Goal: Information Seeking & Learning: Learn about a topic

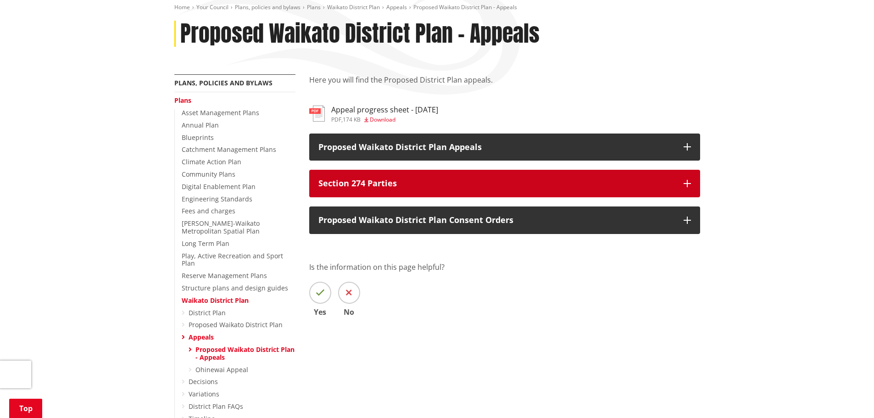
scroll to position [138, 0]
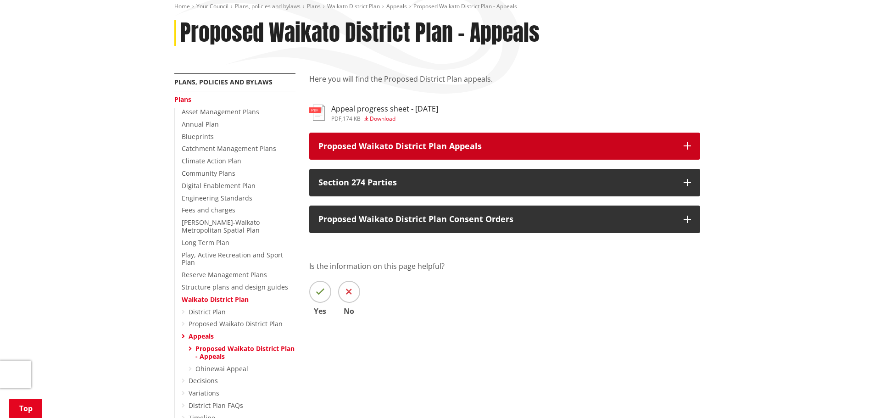
click at [682, 140] on button "Proposed Waikato District Plan Appeals" at bounding box center [504, 147] width 391 height 28
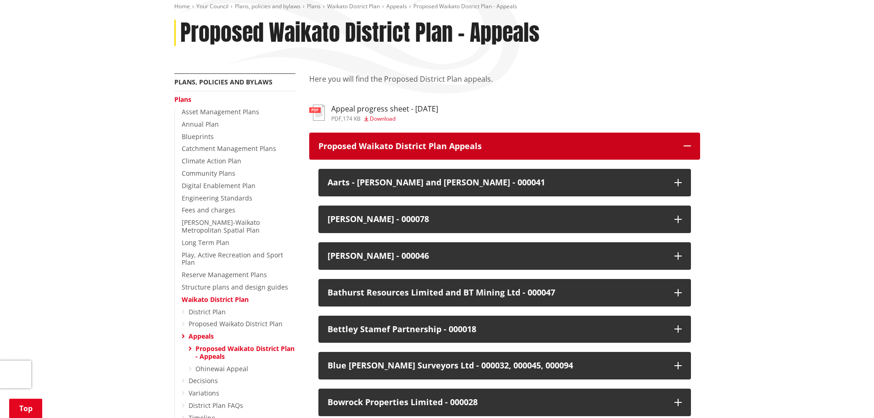
click at [689, 138] on button "Proposed Waikato District Plan Appeals" at bounding box center [504, 147] width 391 height 28
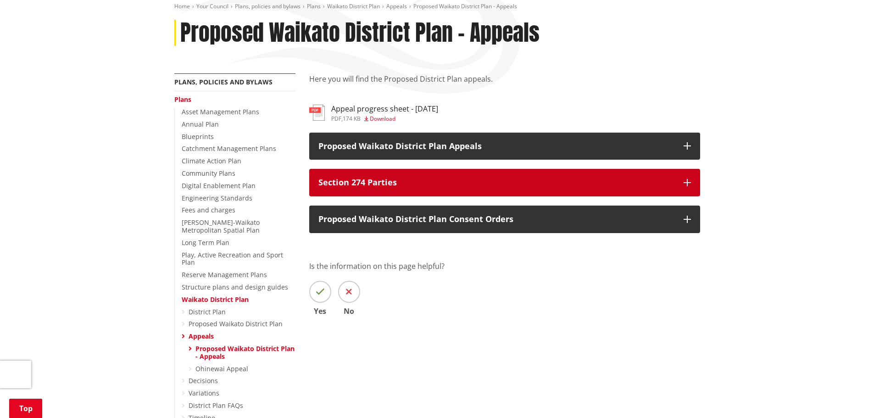
click at [676, 184] on button "Section 274 Parties" at bounding box center [504, 183] width 391 height 28
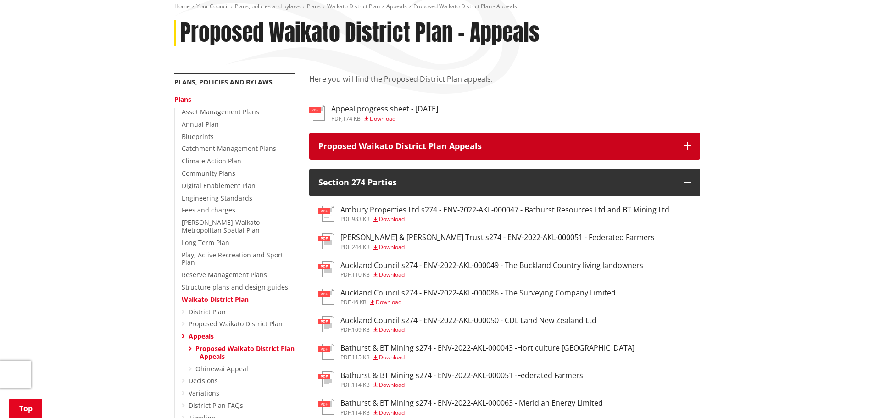
click at [478, 146] on p "Proposed Waikato District Plan Appeals" at bounding box center [497, 146] width 356 height 9
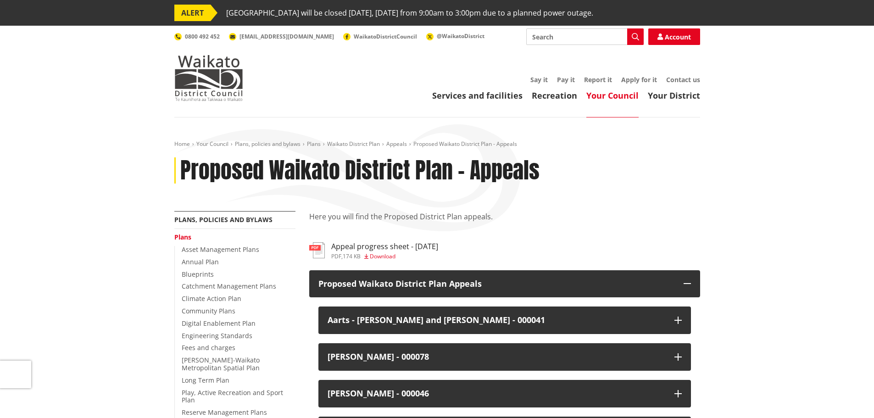
scroll to position [1613, 0]
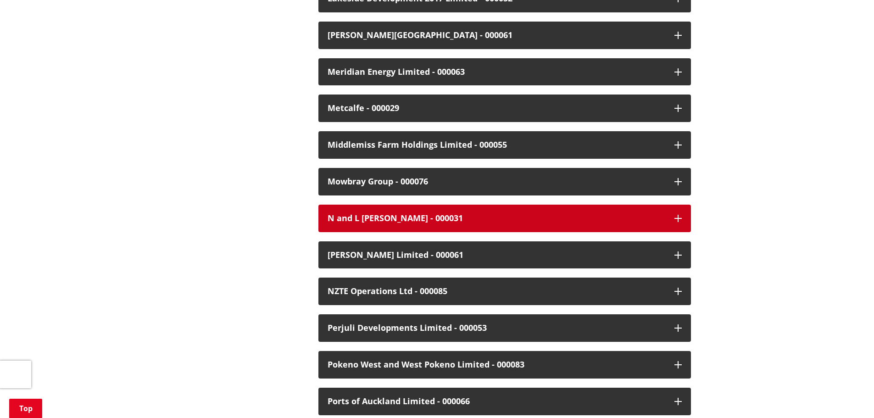
click at [668, 205] on button "N and L [PERSON_NAME] - 000031" at bounding box center [505, 219] width 373 height 28
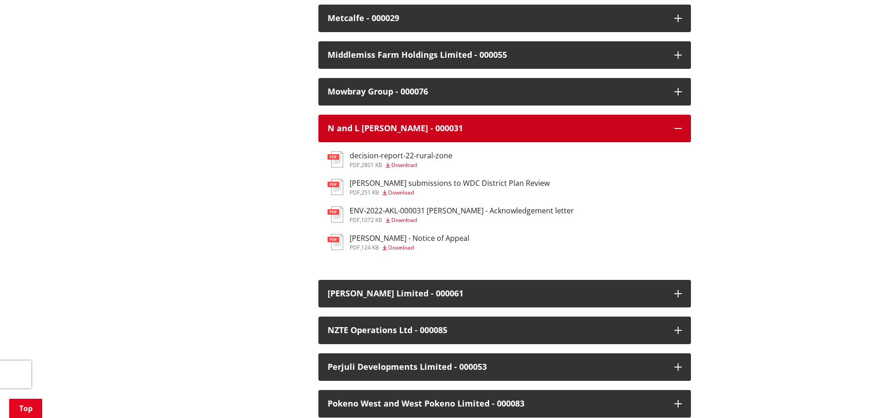
scroll to position [1705, 0]
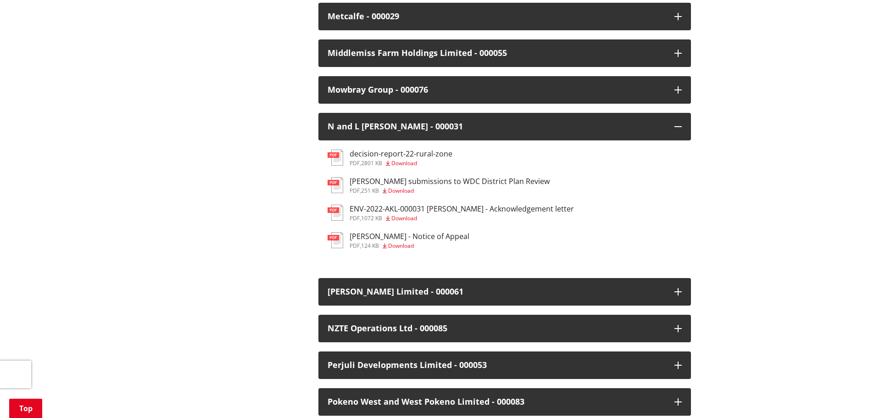
click at [414, 177] on h3 "[PERSON_NAME] submissions to WDC District Plan Review" at bounding box center [450, 181] width 200 height 9
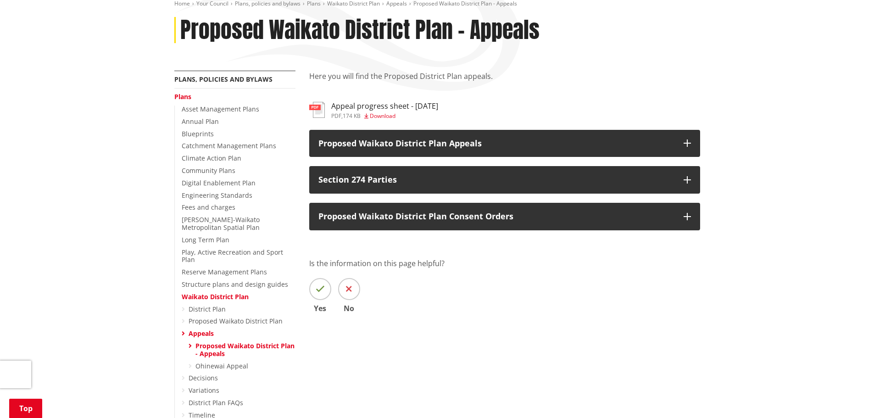
scroll to position [275, 0]
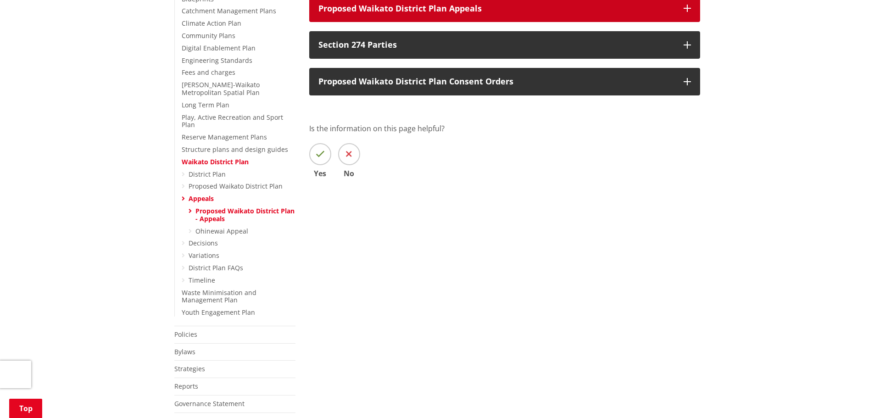
click at [433, 11] on p "Proposed Waikato District Plan Appeals" at bounding box center [497, 8] width 356 height 9
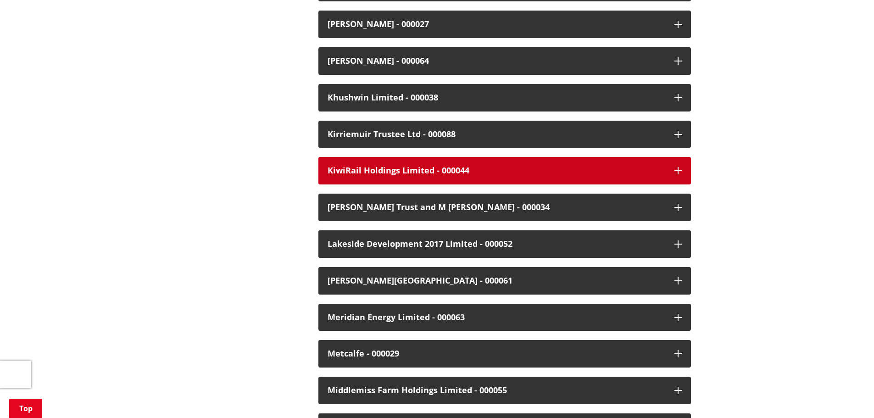
scroll to position [1377, 0]
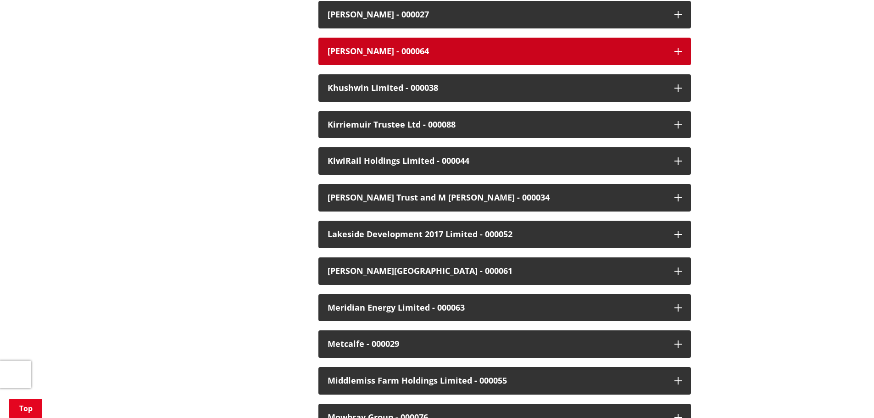
click at [388, 47] on div "[PERSON_NAME] - 000064" at bounding box center [497, 51] width 338 height 9
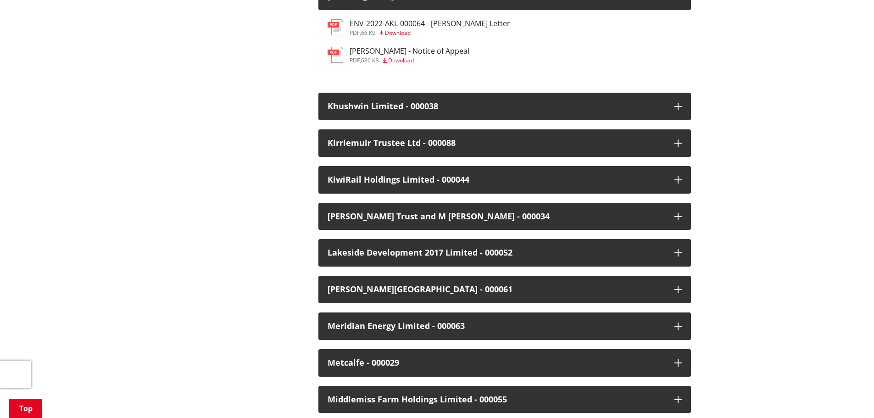
scroll to position [1606, 0]
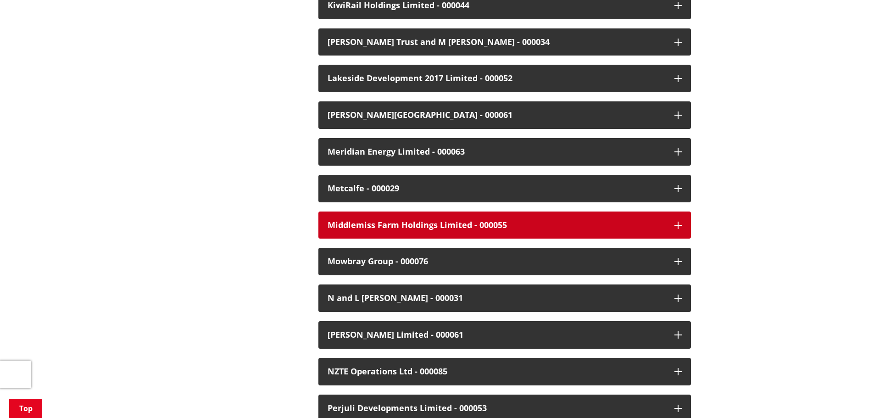
click at [435, 221] on div "Middlemiss Farm Holdings Limited - 000055" at bounding box center [497, 225] width 338 height 9
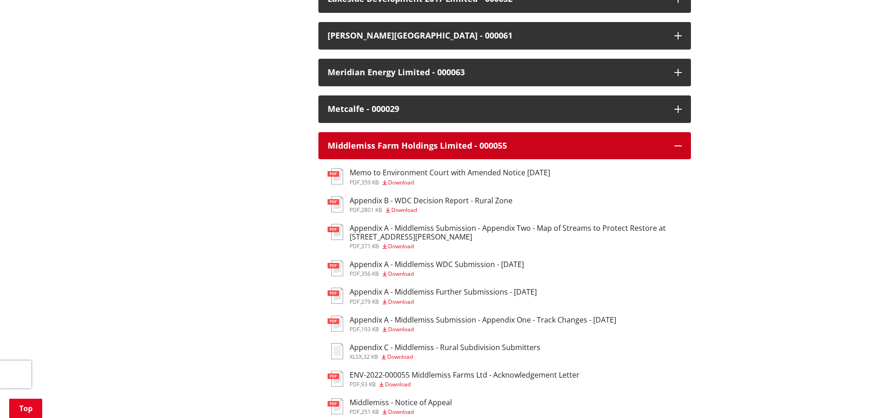
scroll to position [1744, 0]
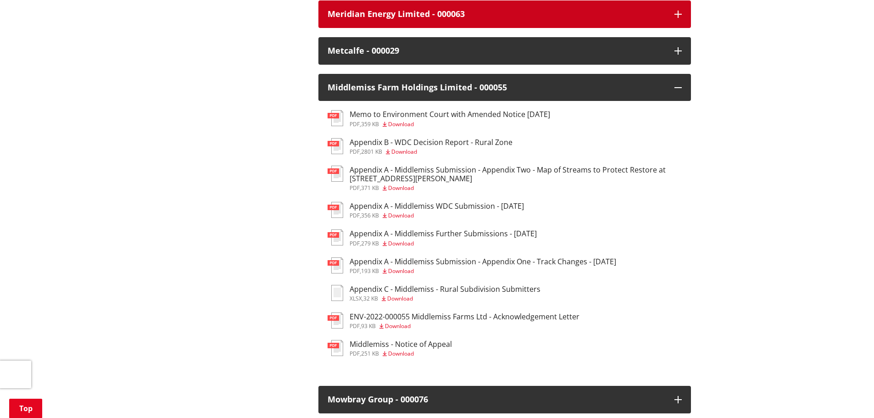
drag, startPoint x: 250, startPoint y: 112, endPoint x: 478, endPoint y: 4, distance: 252.3
